Goal: Transaction & Acquisition: Book appointment/travel/reservation

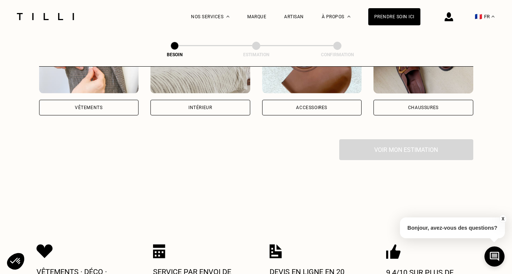
scroll to position [197, 0]
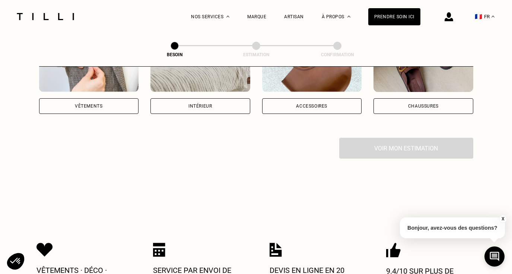
click at [81, 104] on div "Vêtements" at bounding box center [89, 106] width 100 height 16
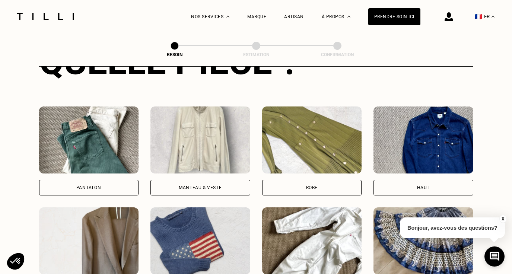
scroll to position [319, 0]
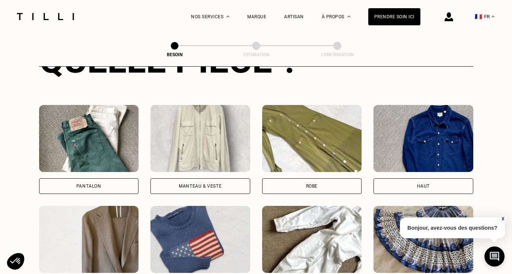
click at [279, 178] on div "Robe" at bounding box center [312, 186] width 100 height 16
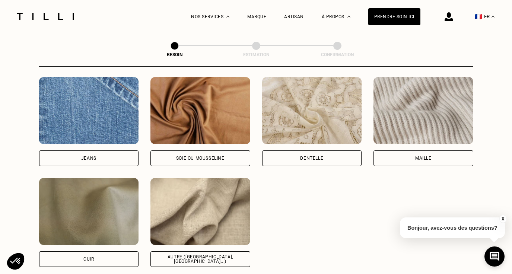
scroll to position [817, 0]
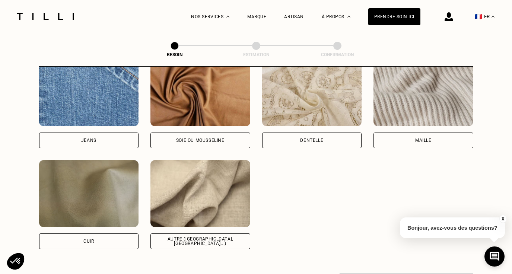
click at [199, 132] on div "Soie ou mousseline" at bounding box center [200, 140] width 100 height 16
select select "FR"
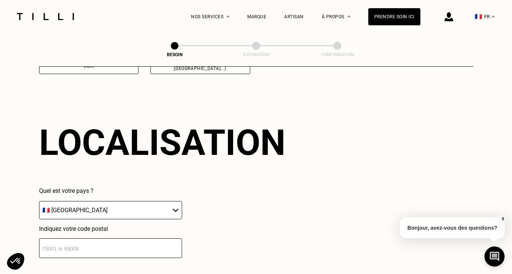
scroll to position [997, 0]
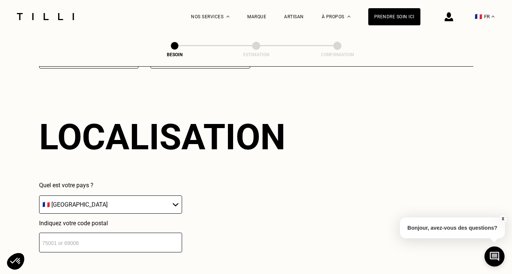
click at [108, 251] on div "Localisation Quel est votre pays ? 🇩🇪 [GEOGRAPHIC_DATA] 🇦🇹 [GEOGRAPHIC_DATA] 🇧🇪…" at bounding box center [256, 184] width 434 height 184
click at [103, 241] on input "number" at bounding box center [110, 243] width 143 height 20
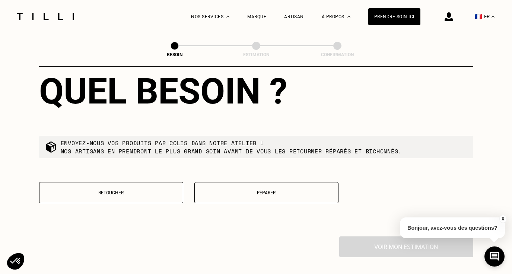
scroll to position [1229, 0]
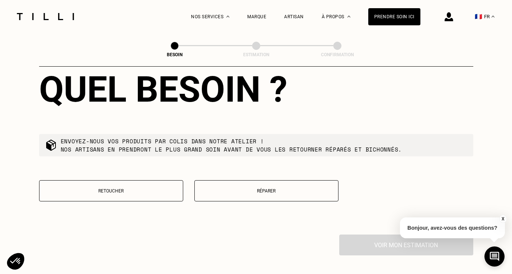
type input "75009"
click at [91, 188] on p "Retoucher" at bounding box center [111, 190] width 136 height 5
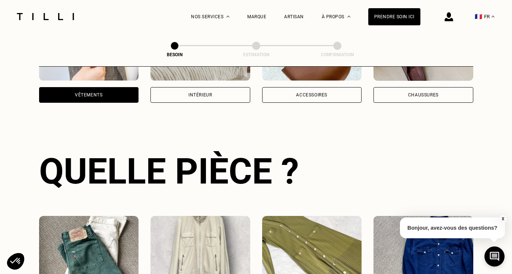
scroll to position [56, 0]
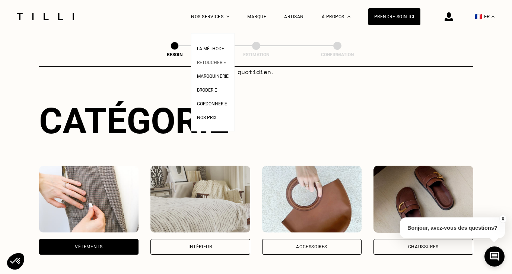
click at [199, 65] on link "Retoucherie" at bounding box center [211, 62] width 29 height 8
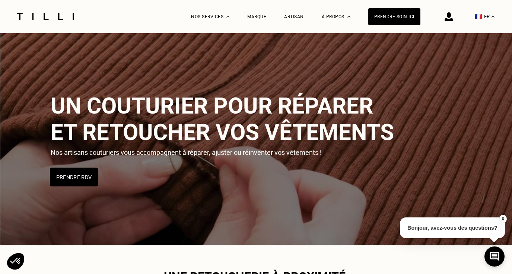
click at [57, 185] on button "Prendre RDV" at bounding box center [74, 176] width 48 height 19
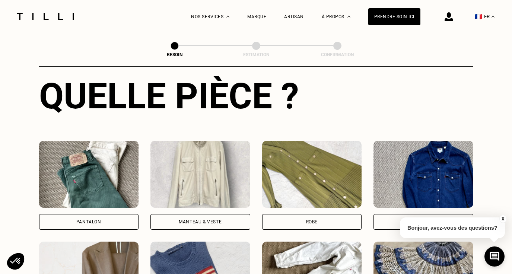
scroll to position [284, 0]
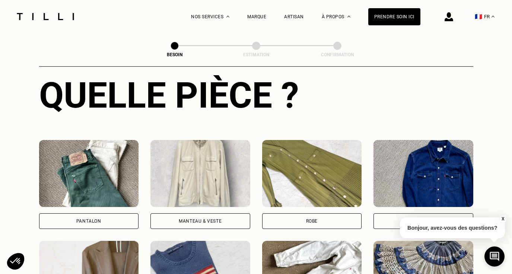
click at [288, 215] on div "Robe" at bounding box center [312, 221] width 100 height 16
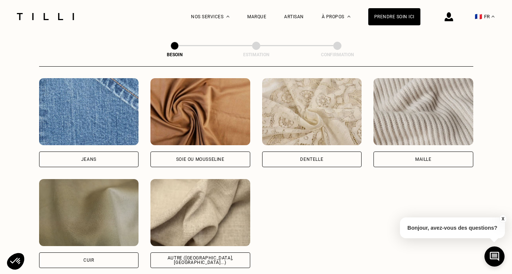
scroll to position [798, 0]
click at [233, 154] on div "Soie ou mousseline" at bounding box center [200, 159] width 100 height 16
select select "FR"
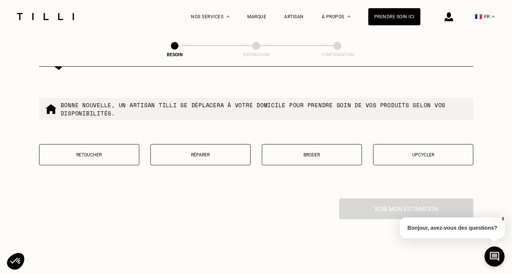
scroll to position [1267, 0]
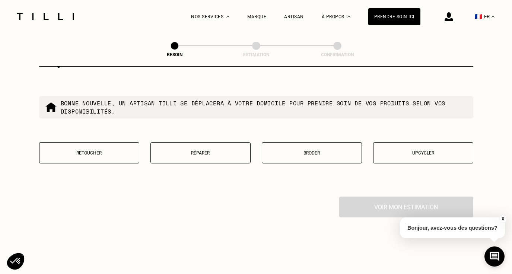
click at [123, 142] on button "Retoucher" at bounding box center [89, 152] width 100 height 21
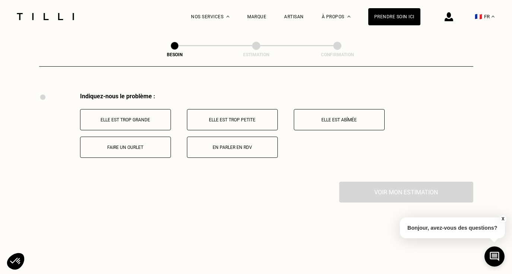
scroll to position [1374, 0]
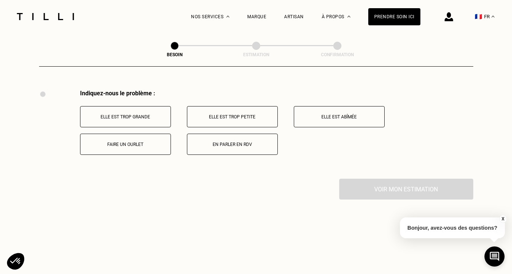
click at [132, 113] on button "Elle est trop grande" at bounding box center [125, 116] width 91 height 21
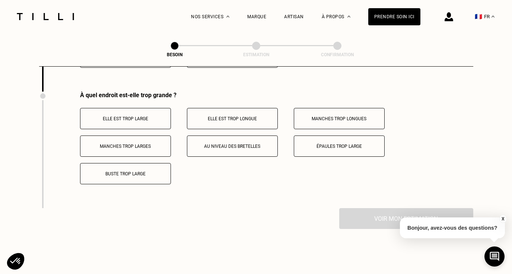
scroll to position [1463, 0]
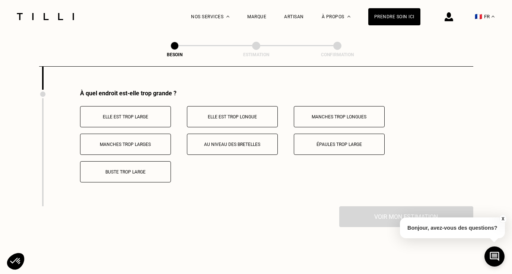
click at [135, 175] on button "Buste trop large" at bounding box center [125, 171] width 91 height 21
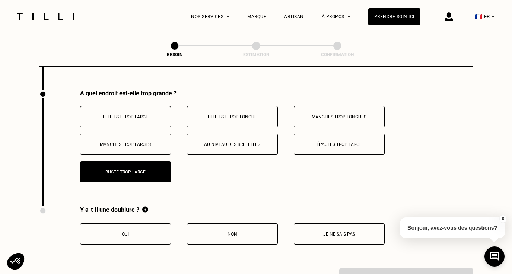
click at [162, 114] on p "Elle est trop large" at bounding box center [125, 116] width 83 height 5
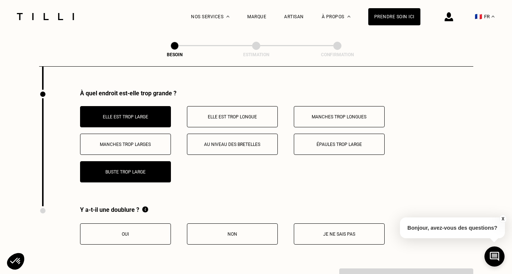
click at [209, 223] on button "Non" at bounding box center [232, 233] width 91 height 21
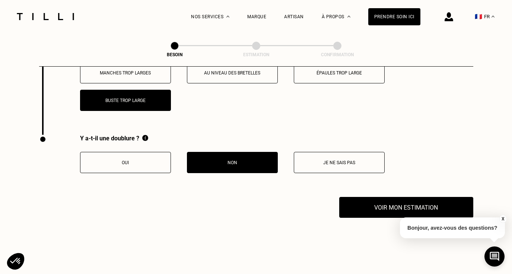
scroll to position [1535, 0]
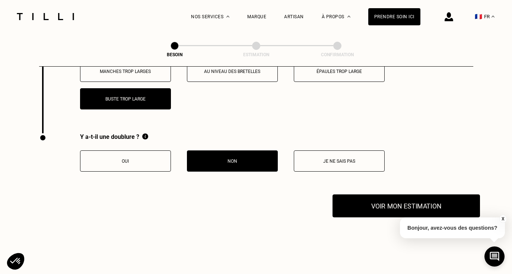
click at [354, 200] on button "Voir mon estimation" at bounding box center [405, 205] width 147 height 23
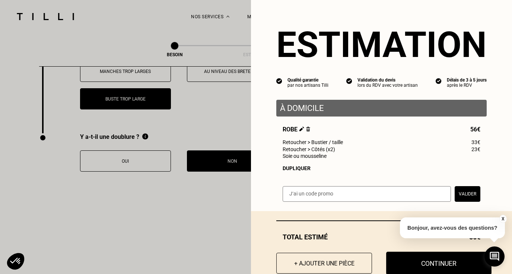
click at [402, 265] on button "Continuer" at bounding box center [438, 263] width 105 height 23
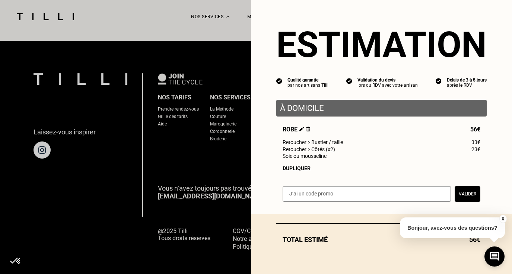
scroll to position [479, 0]
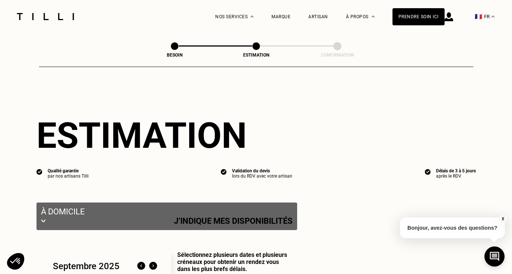
select select "FR"
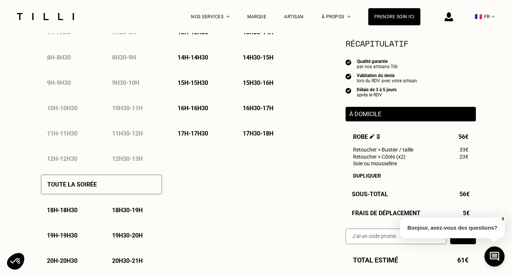
scroll to position [418, 0]
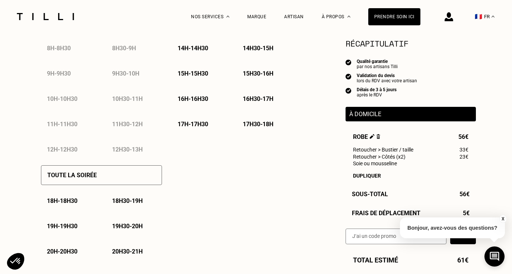
click at [76, 201] on p "18h - 18h30" at bounding box center [62, 200] width 31 height 7
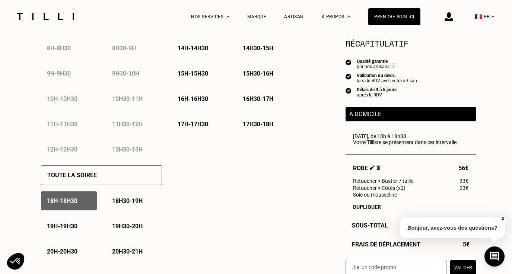
click at [253, 119] on div "17h30 - 18h" at bounding box center [265, 124] width 56 height 19
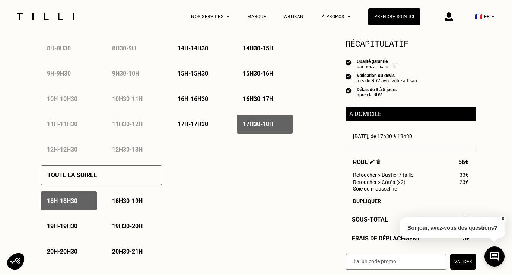
click at [138, 206] on div "18h30 - 19h" at bounding box center [134, 200] width 56 height 19
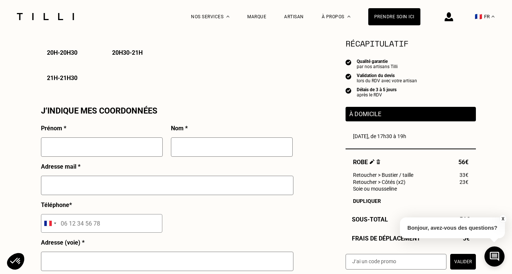
scroll to position [620, 0]
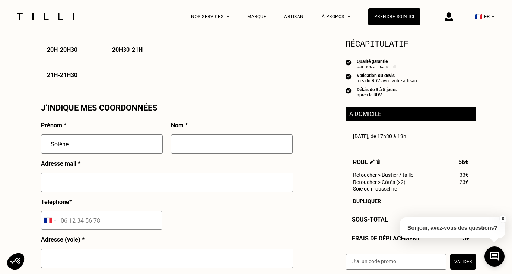
type input "Solène"
type input "Gillet"
type input "[EMAIL_ADDRESS][DOMAIN_NAME]"
click at [65, 218] on input "tel" at bounding box center [101, 220] width 121 height 19
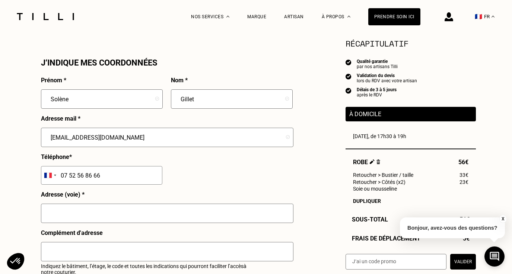
scroll to position [668, 0]
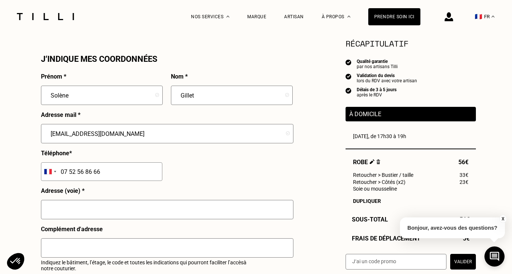
type input "07 52 56 86 66"
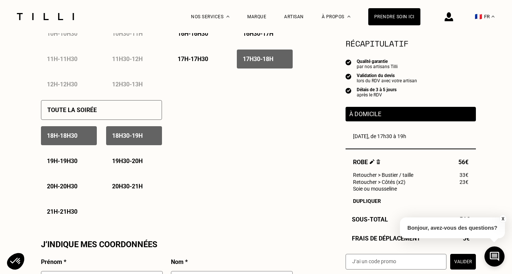
scroll to position [474, 0]
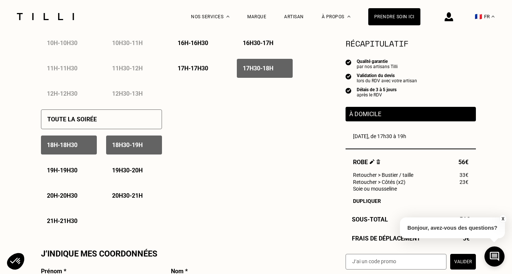
type input "[STREET_ADDRESS]"
click at [55, 167] on p "19h - 19h30" at bounding box center [62, 170] width 31 height 7
click at [76, 172] on p "19h - 19h30" at bounding box center [62, 170] width 31 height 7
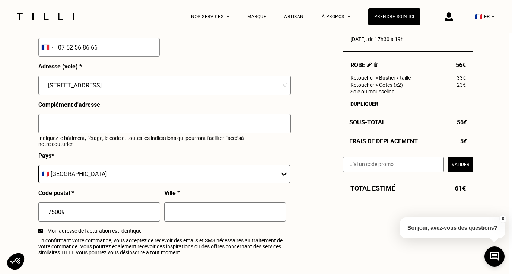
scroll to position [793, 3]
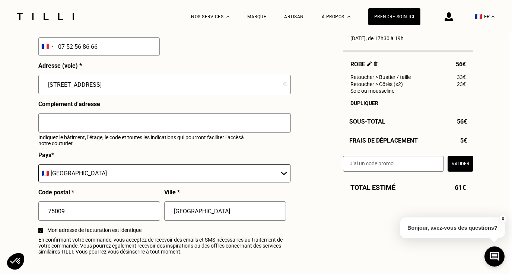
type input "[GEOGRAPHIC_DATA]"
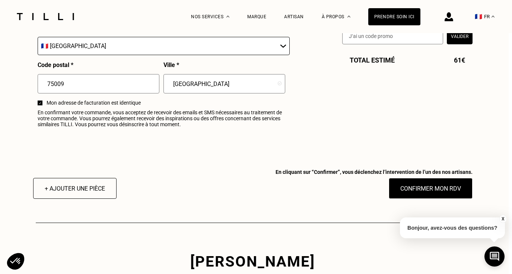
scroll to position [923, 3]
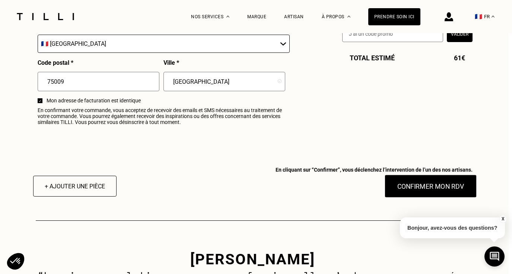
type input "3eme étage, code 17A89"
click at [426, 190] on button "Confirmer mon RDV" at bounding box center [430, 186] width 92 height 23
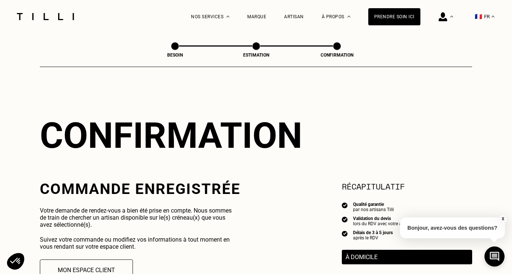
click at [295, 13] on div "Artisan" at bounding box center [294, 16] width 20 height 33
click at [296, 20] on div "Artisan" at bounding box center [294, 16] width 20 height 33
click at [295, 14] on div "Artisan" at bounding box center [294, 16] width 20 height 5
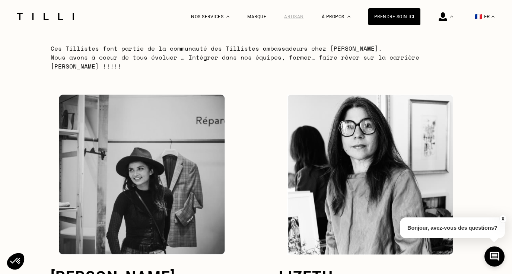
scroll to position [1885, 0]
